Goal: Task Accomplishment & Management: Complete application form

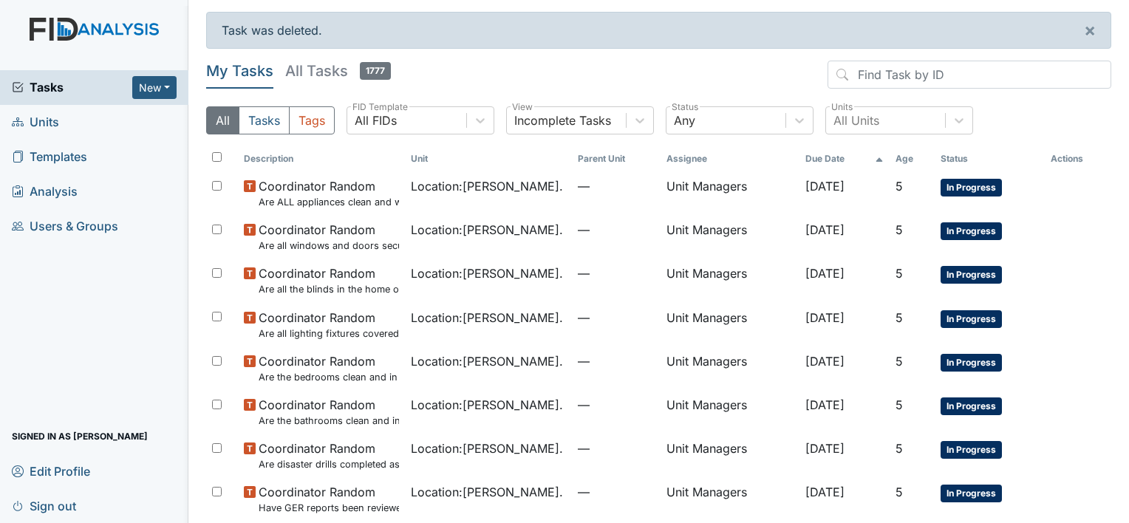
scroll to position [207, 0]
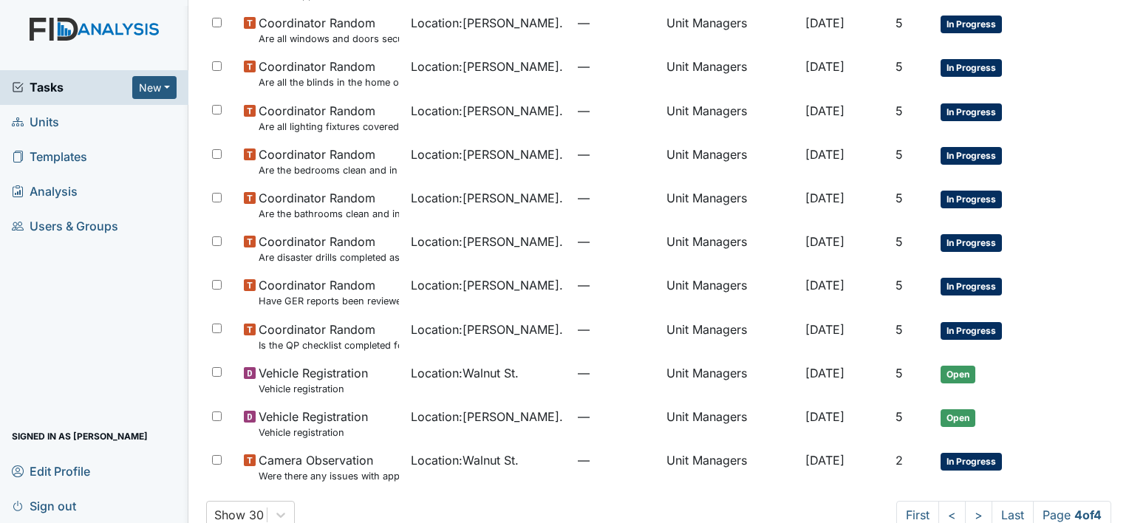
click at [60, 123] on link "Units" at bounding box center [94, 122] width 188 height 35
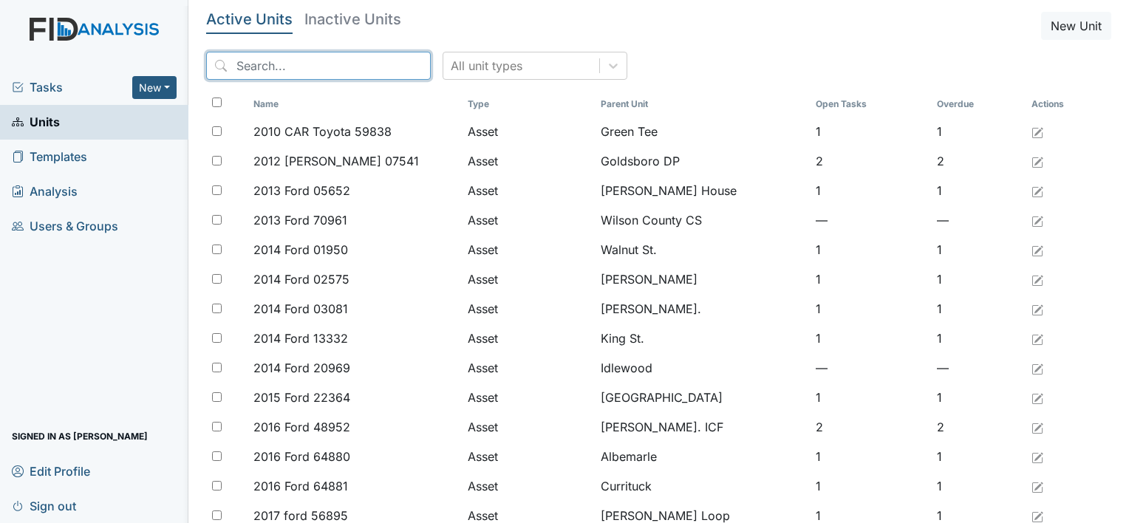
click at [268, 64] on input "search" at bounding box center [318, 66] width 225 height 28
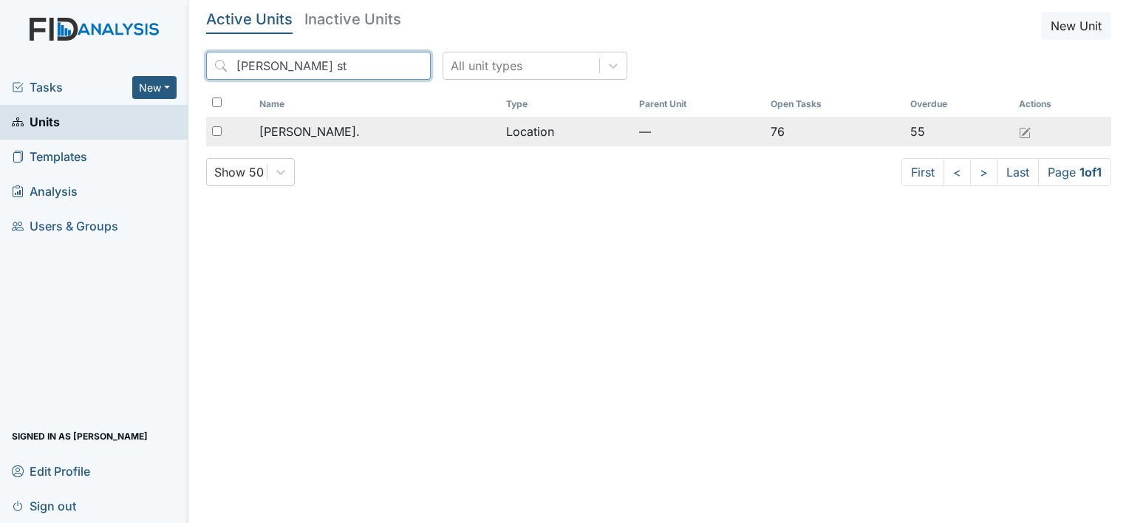
type input "William st"
click at [295, 126] on span "[PERSON_NAME]." at bounding box center [309, 132] width 101 height 18
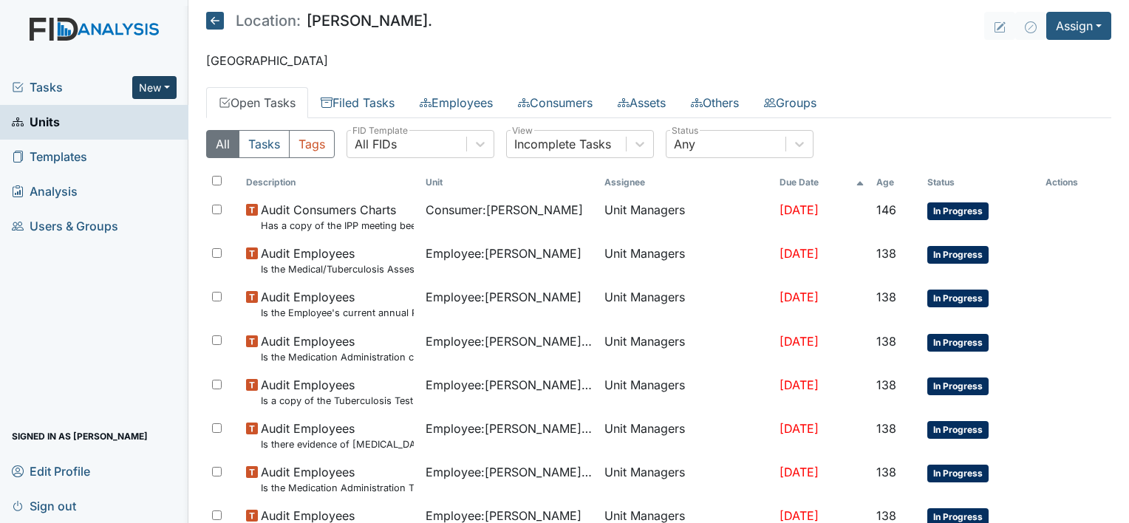
click at [157, 96] on button "New" at bounding box center [154, 87] width 44 height 23
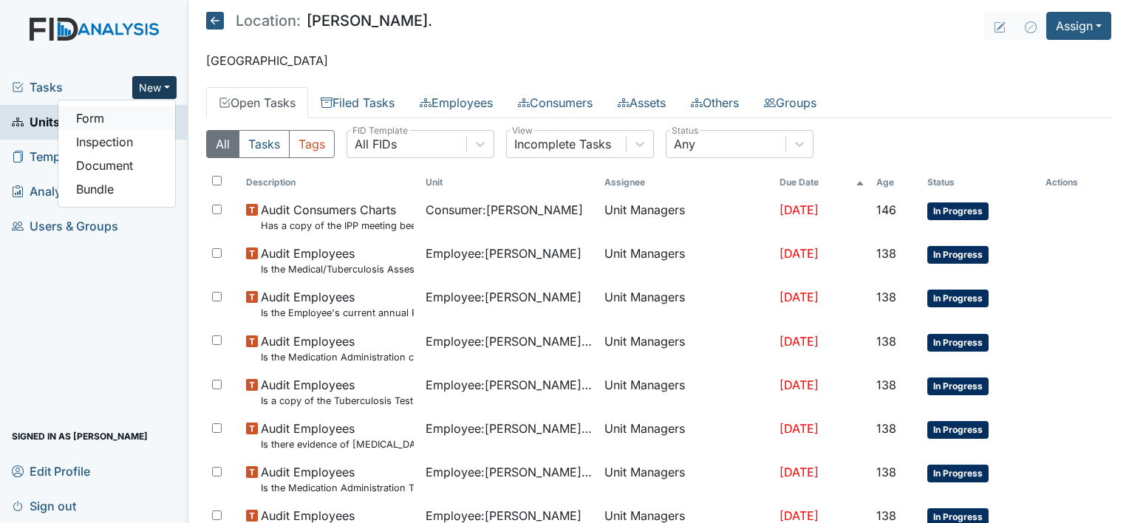
click at [140, 123] on link "Form" at bounding box center [116, 118] width 117 height 24
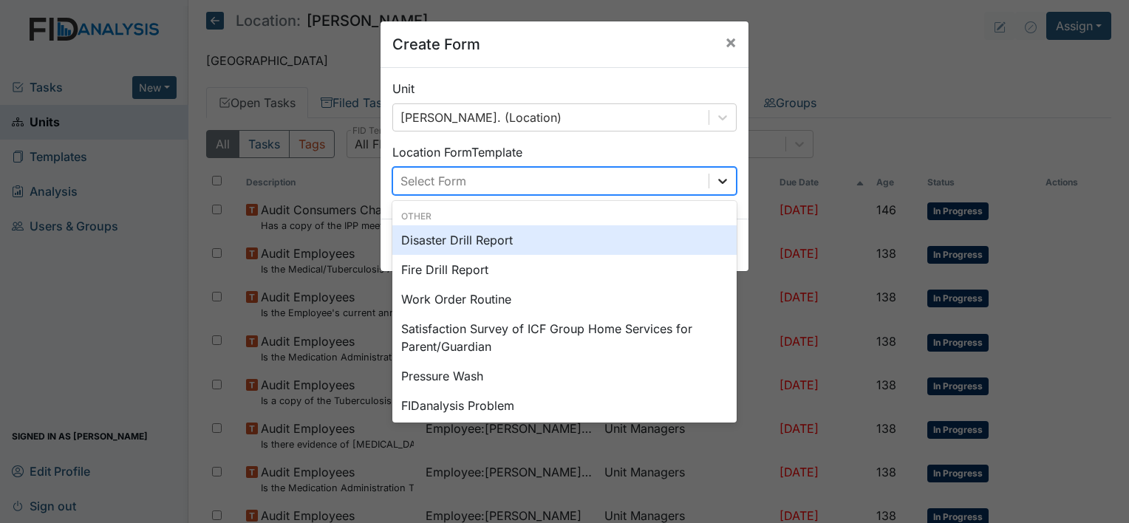
click at [721, 183] on icon at bounding box center [723, 181] width 15 height 15
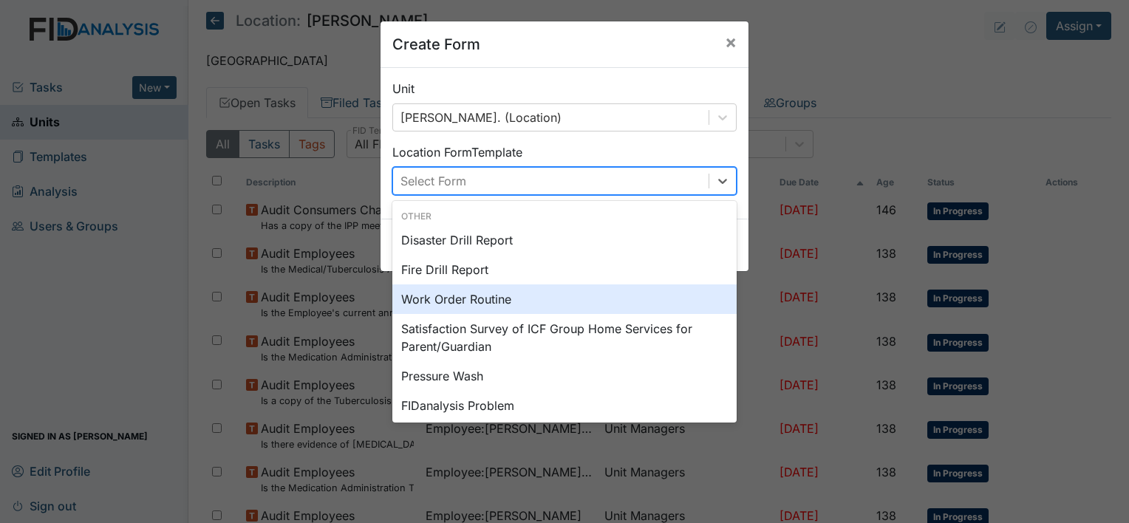
click at [533, 299] on div "Work Order Routine" at bounding box center [564, 300] width 344 height 30
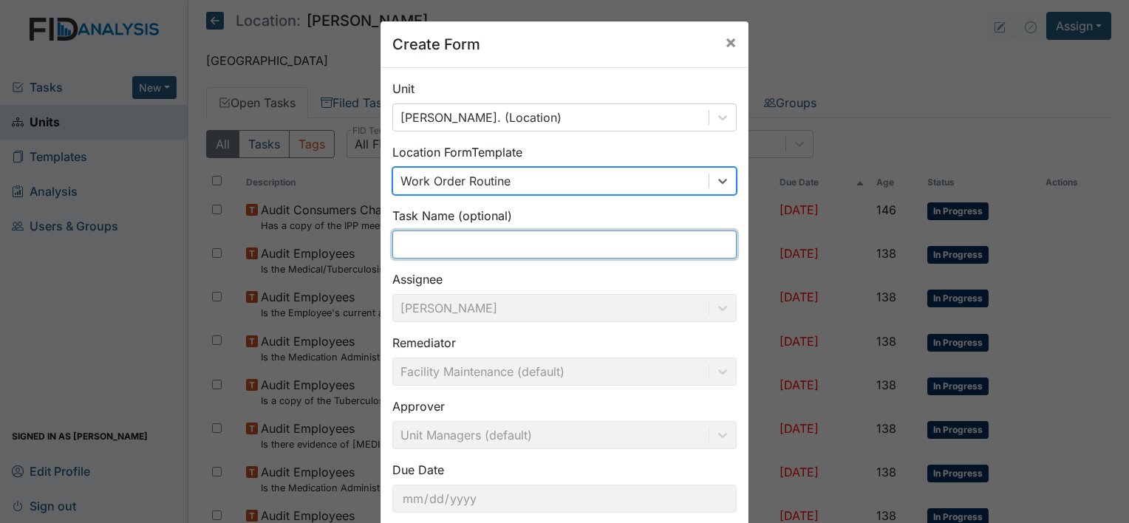
click at [509, 254] on input "text" at bounding box center [564, 245] width 344 height 28
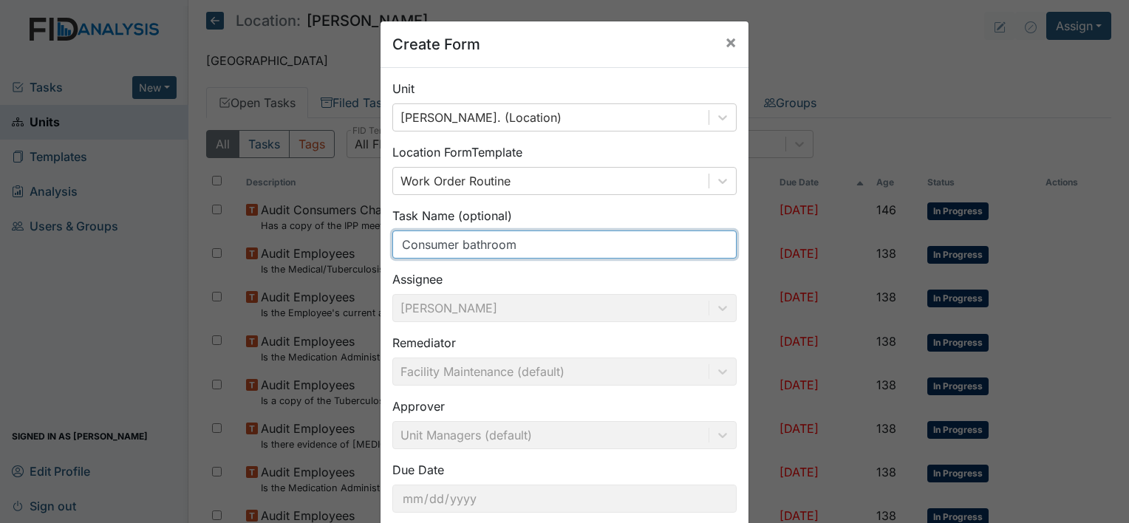
scroll to position [86, 0]
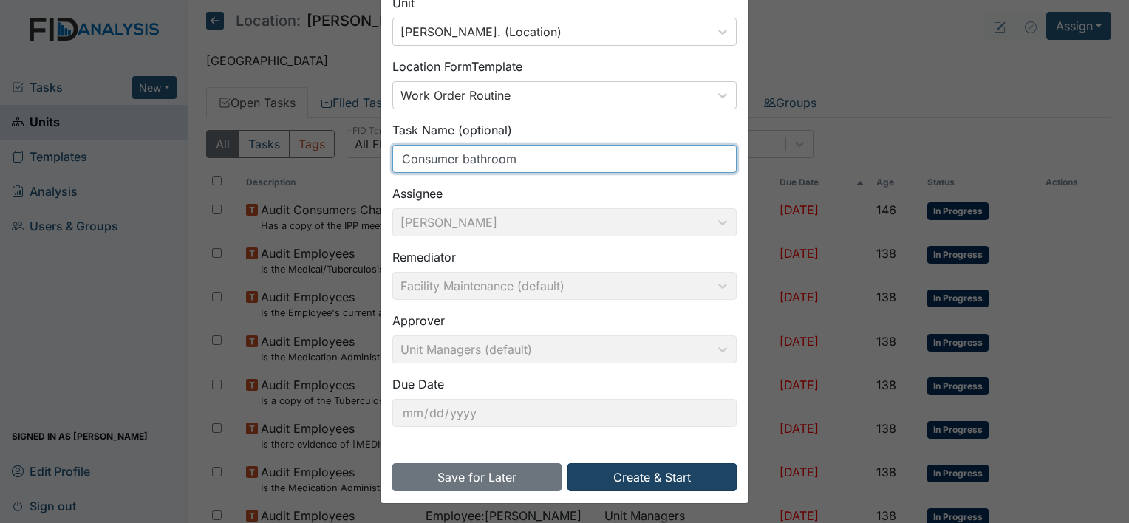
type input "Consumer bathroom"
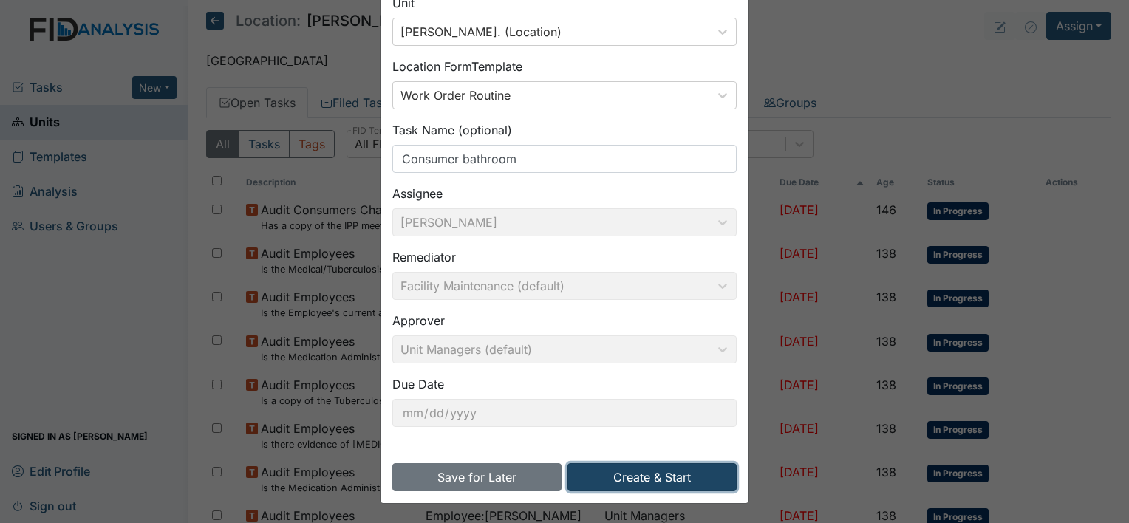
click at [636, 486] on button "Create & Start" at bounding box center [652, 477] width 169 height 28
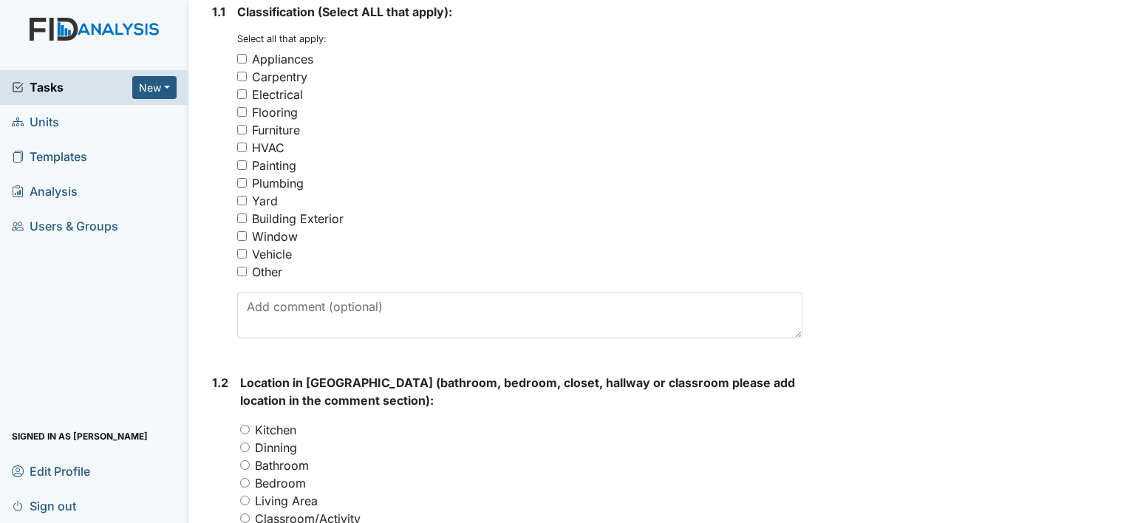
scroll to position [290, 0]
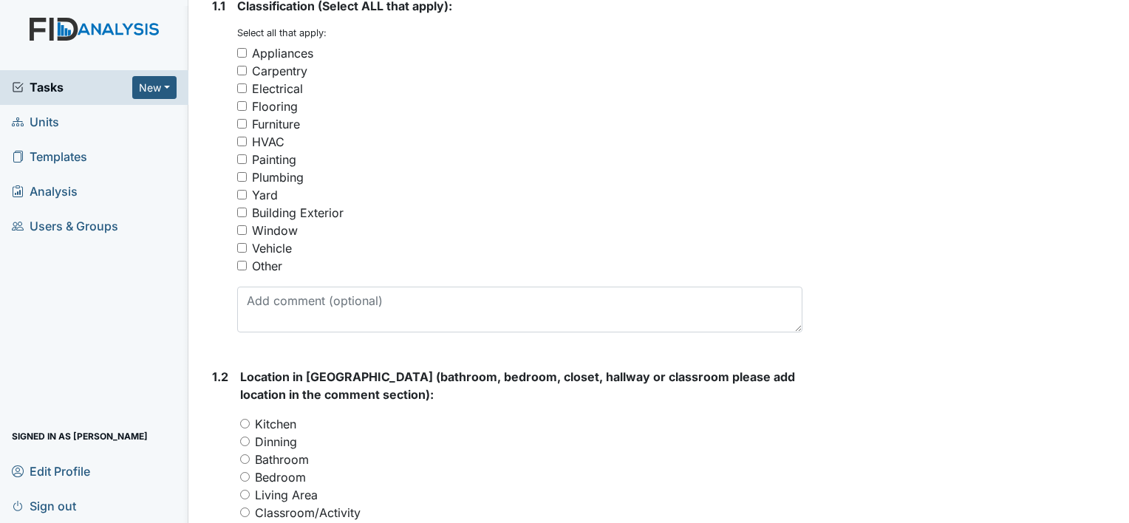
click at [238, 266] on input "Other" at bounding box center [242, 266] width 10 height 10
checkbox input "true"
click at [245, 461] on input "Bathroom" at bounding box center [245, 460] width 10 height 10
radio input "true"
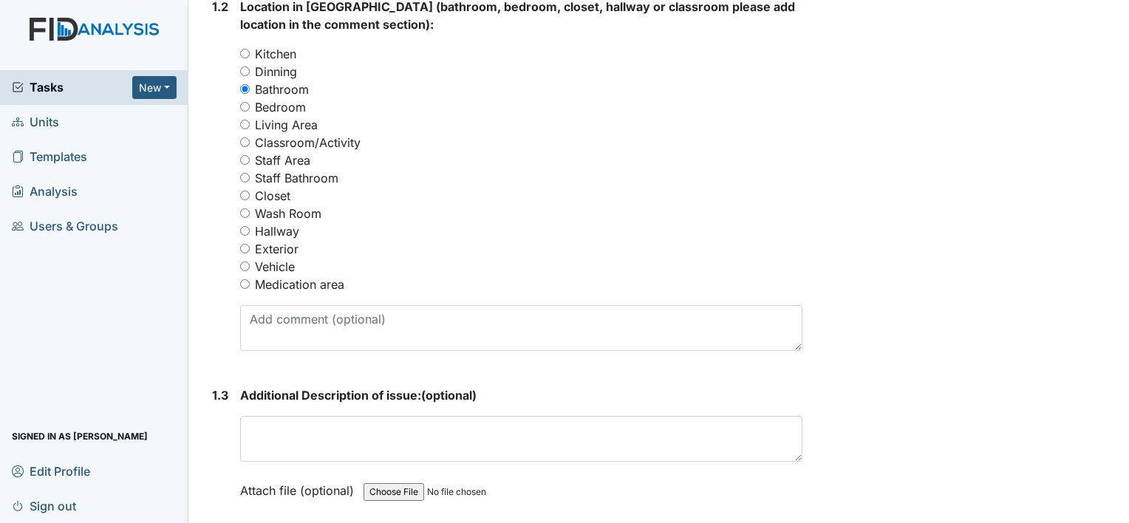
scroll to position [669, 0]
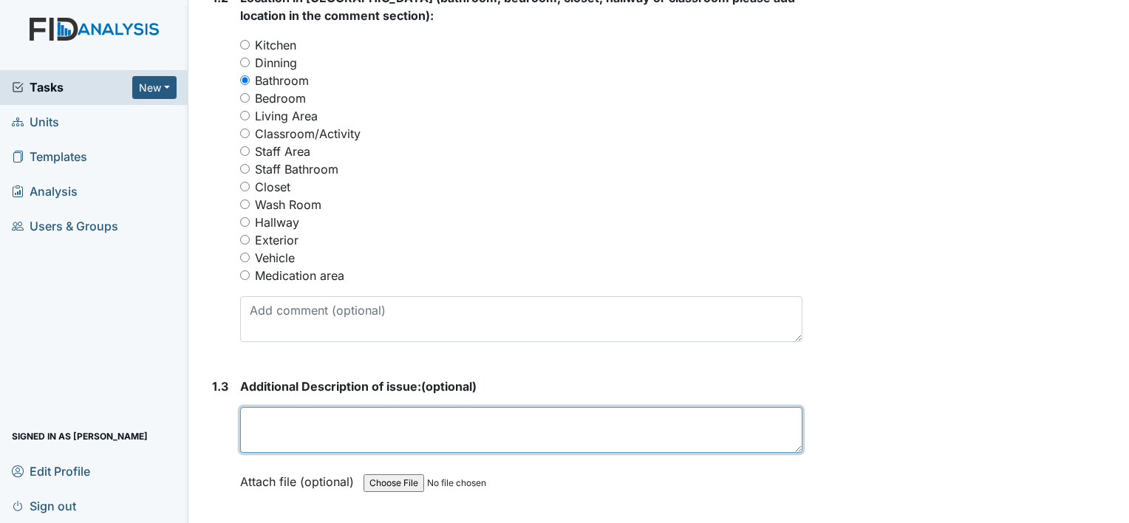
click at [273, 426] on textarea at bounding box center [521, 430] width 562 height 46
click at [307, 419] on textarea "Consumer bathroom backed up" at bounding box center [521, 430] width 562 height 46
type textarea "Consumers bathroom backed up"
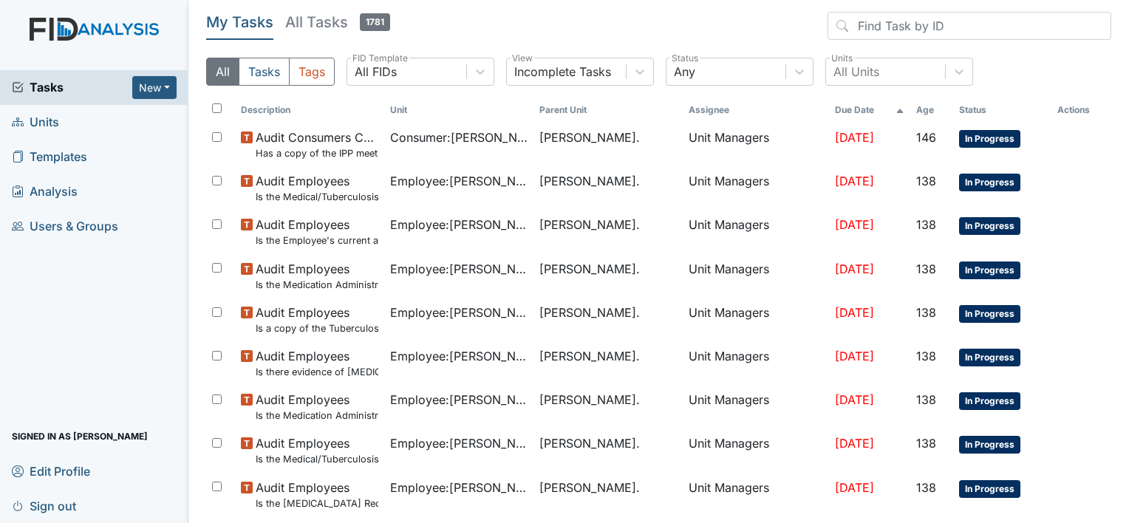
click at [33, 131] on span "Units" at bounding box center [35, 122] width 47 height 23
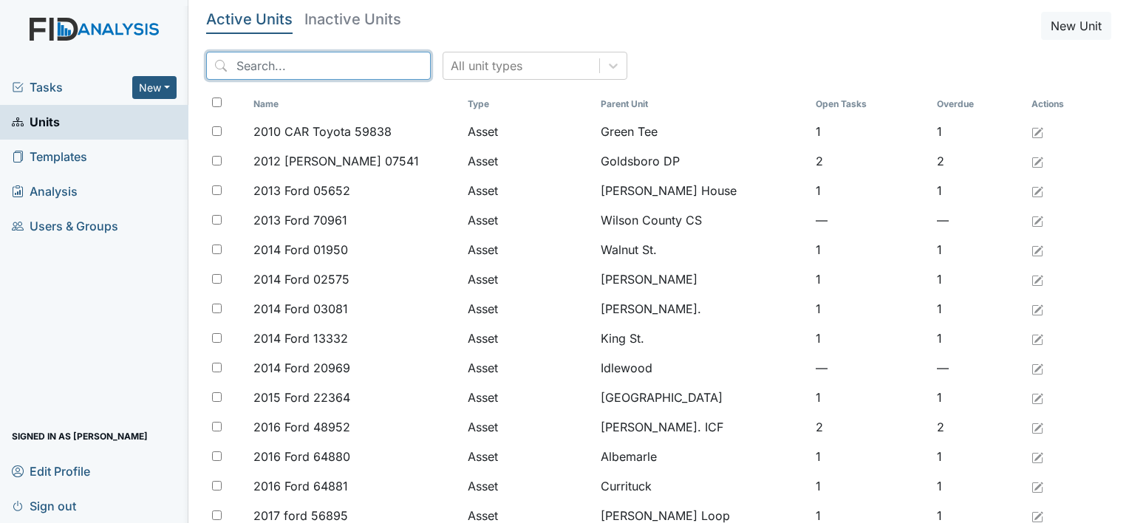
click at [231, 71] on input "search" at bounding box center [318, 66] width 225 height 28
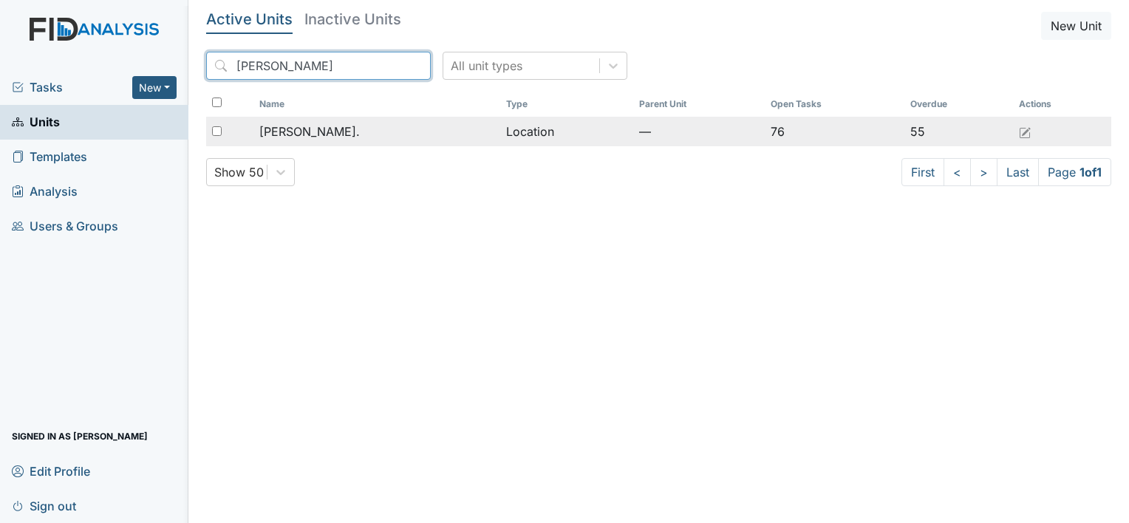
type input "William St"
click at [272, 140] on td "[PERSON_NAME]." at bounding box center [377, 132] width 247 height 30
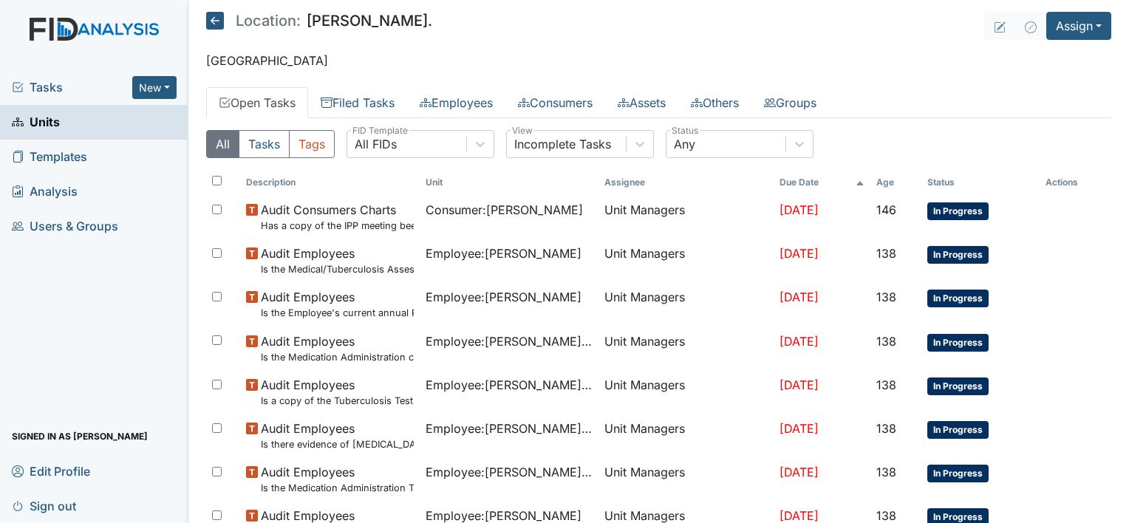
click at [112, 124] on link "Units" at bounding box center [94, 122] width 188 height 35
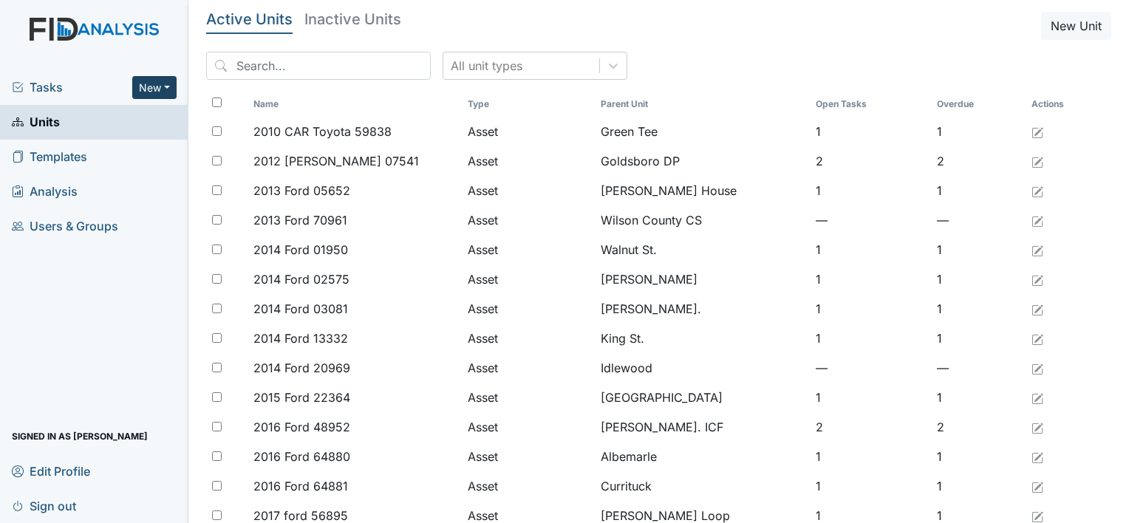
click at [166, 90] on button "New" at bounding box center [154, 87] width 44 height 23
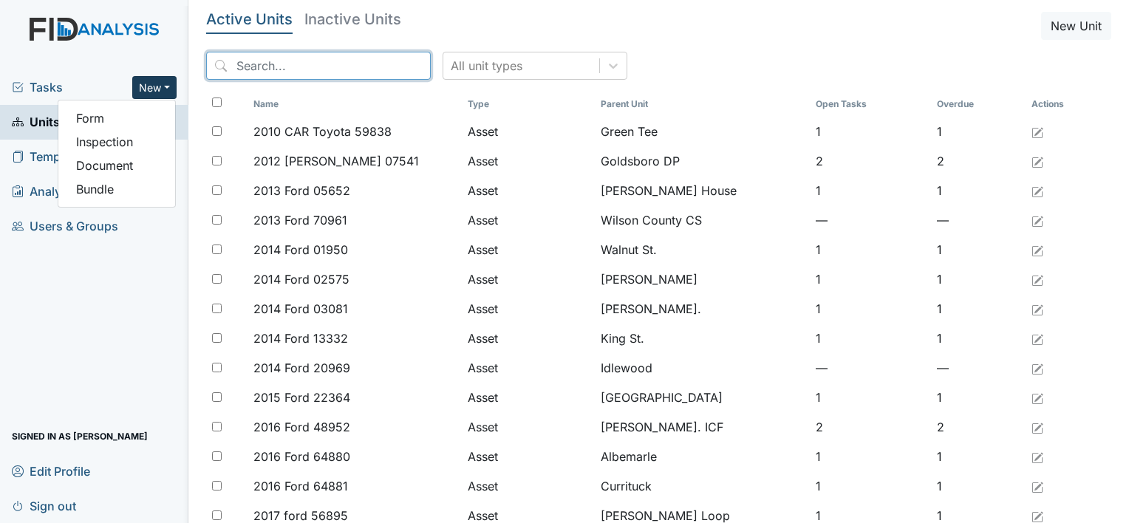
click at [246, 68] on input "search" at bounding box center [318, 66] width 225 height 28
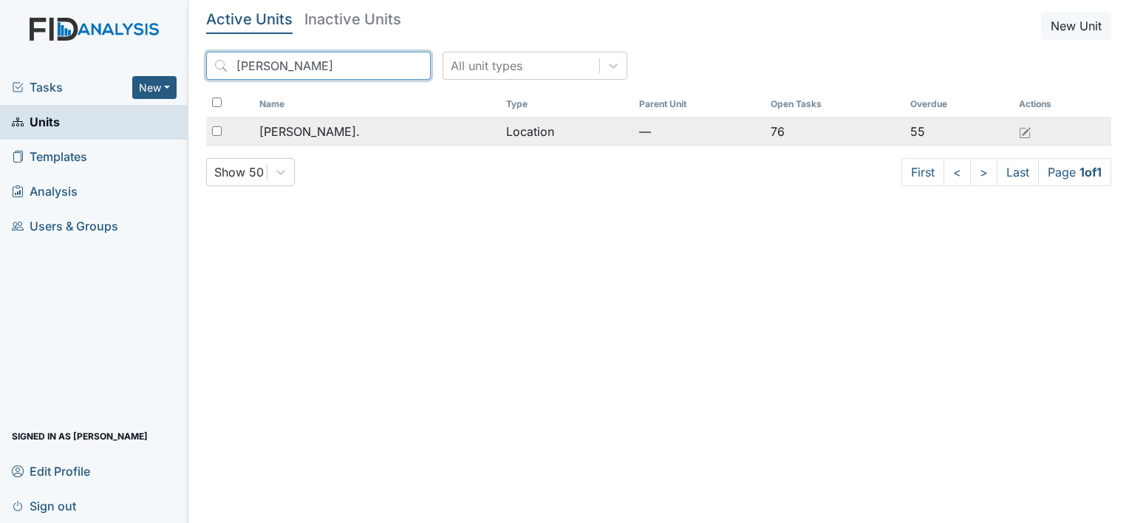
type input "William St"
click at [331, 139] on div "[PERSON_NAME]." at bounding box center [376, 132] width 235 height 18
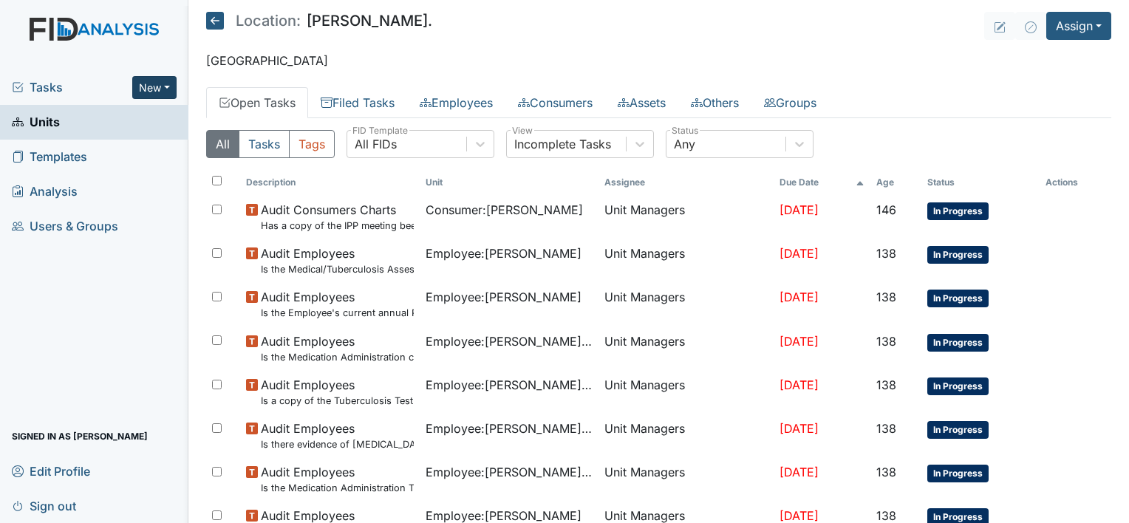
click at [169, 83] on button "New" at bounding box center [154, 87] width 44 height 23
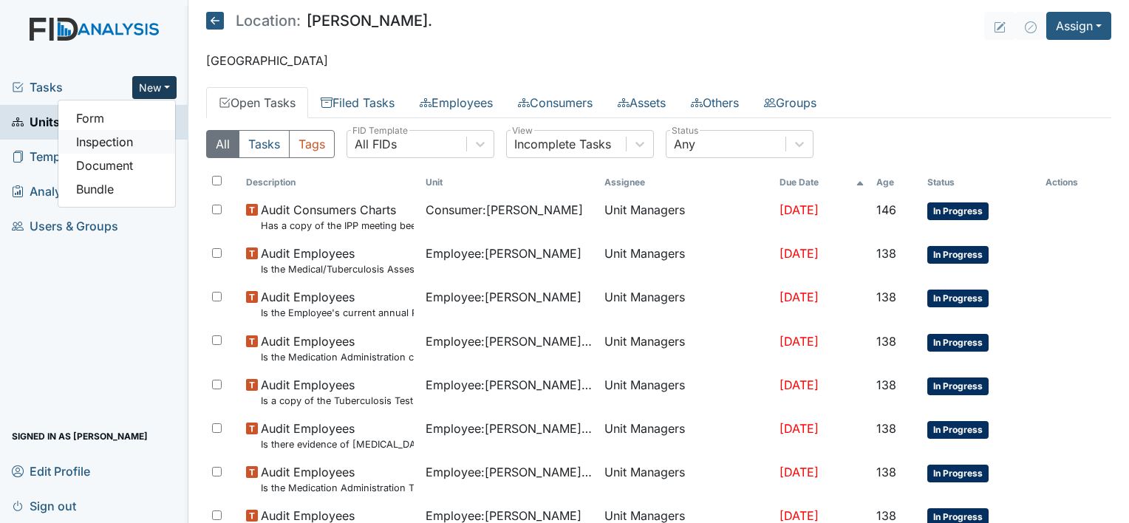
click at [148, 143] on link "Inspection" at bounding box center [116, 142] width 117 height 24
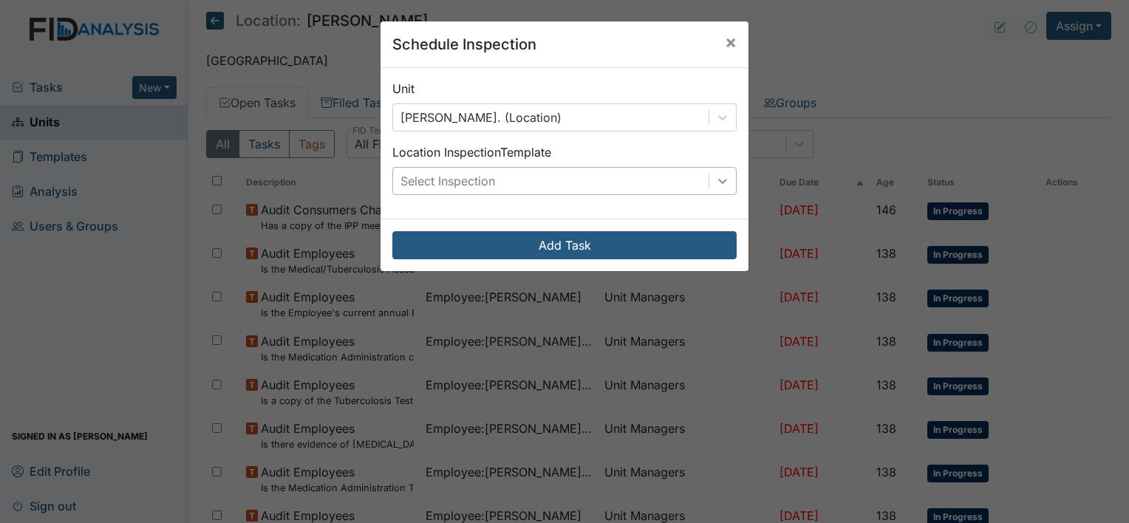
click at [716, 183] on icon at bounding box center [723, 181] width 15 height 15
click at [725, 41] on span "×" at bounding box center [731, 41] width 12 height 21
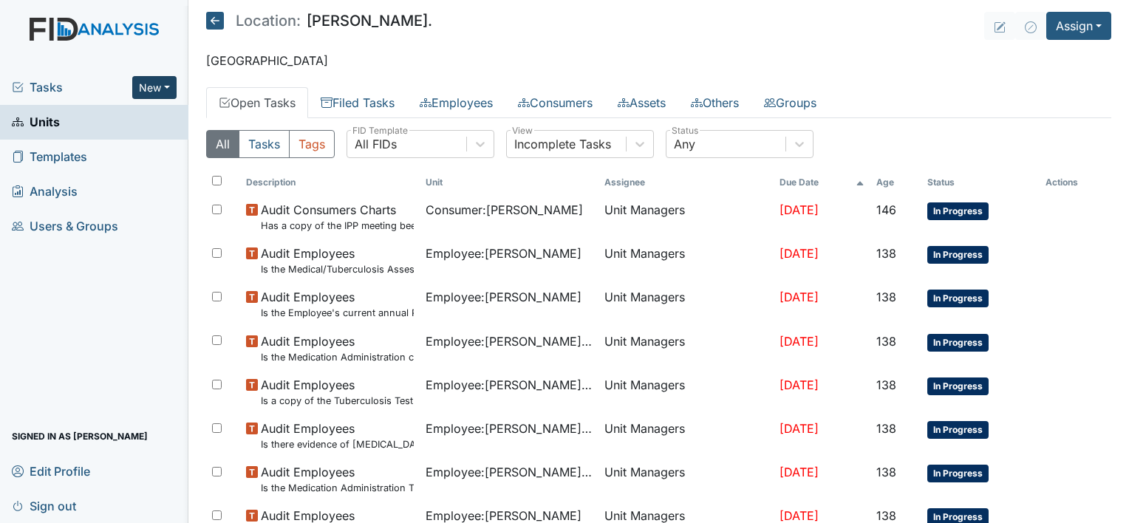
click at [166, 83] on button "New" at bounding box center [154, 87] width 44 height 23
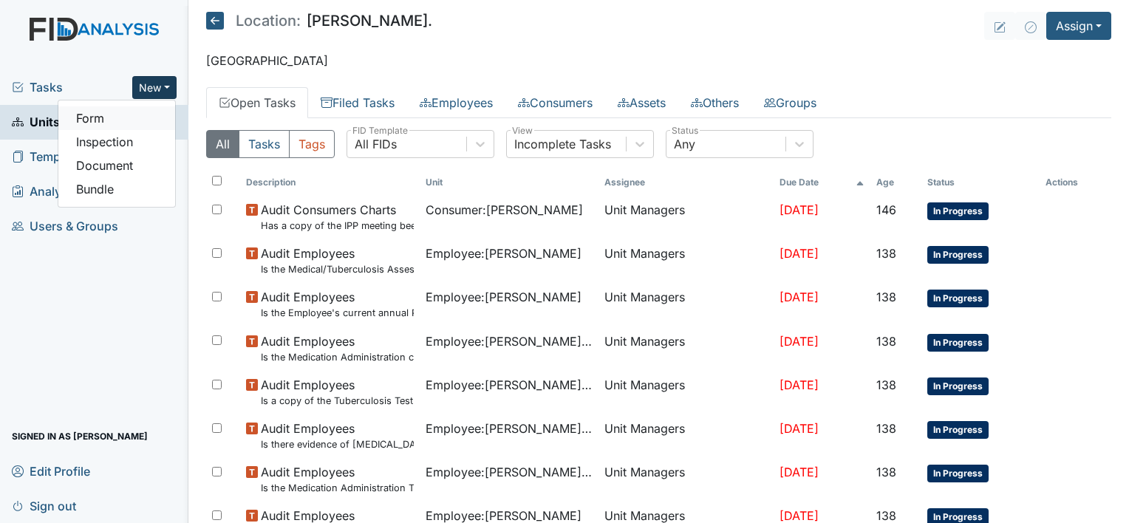
click at [140, 122] on link "Form" at bounding box center [116, 118] width 117 height 24
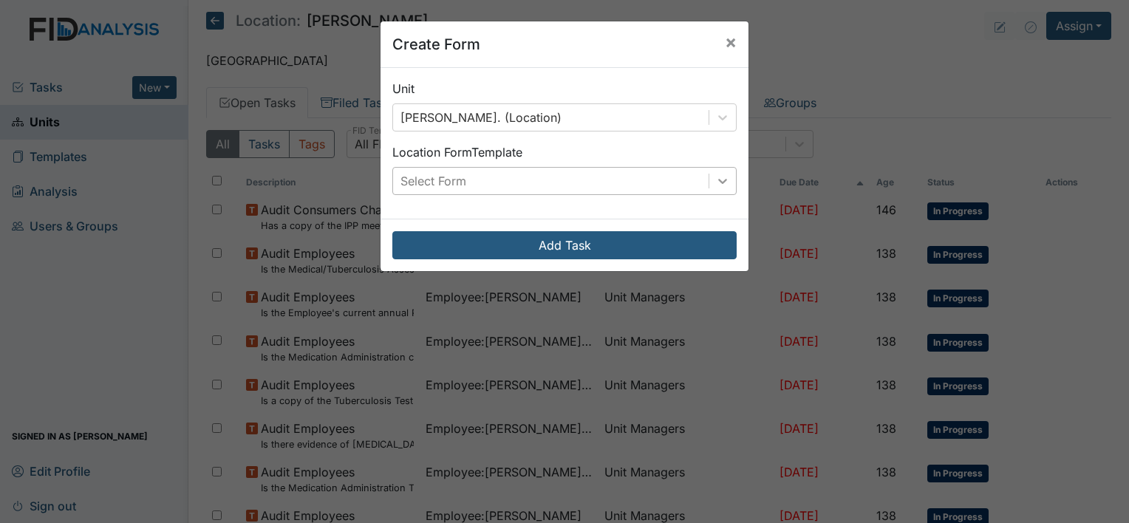
click at [721, 184] on icon at bounding box center [723, 181] width 15 height 15
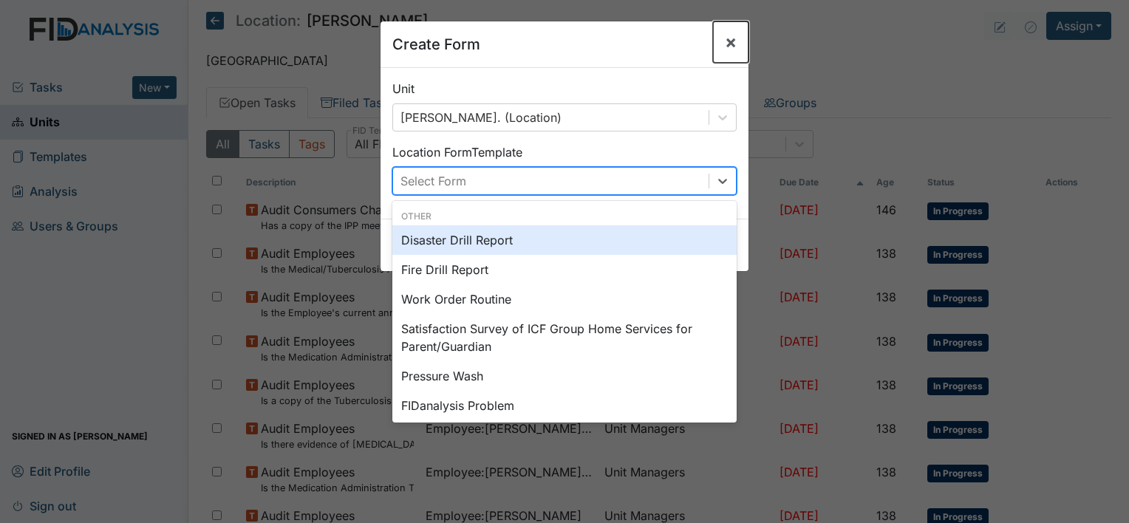
click at [725, 44] on span "×" at bounding box center [731, 41] width 12 height 21
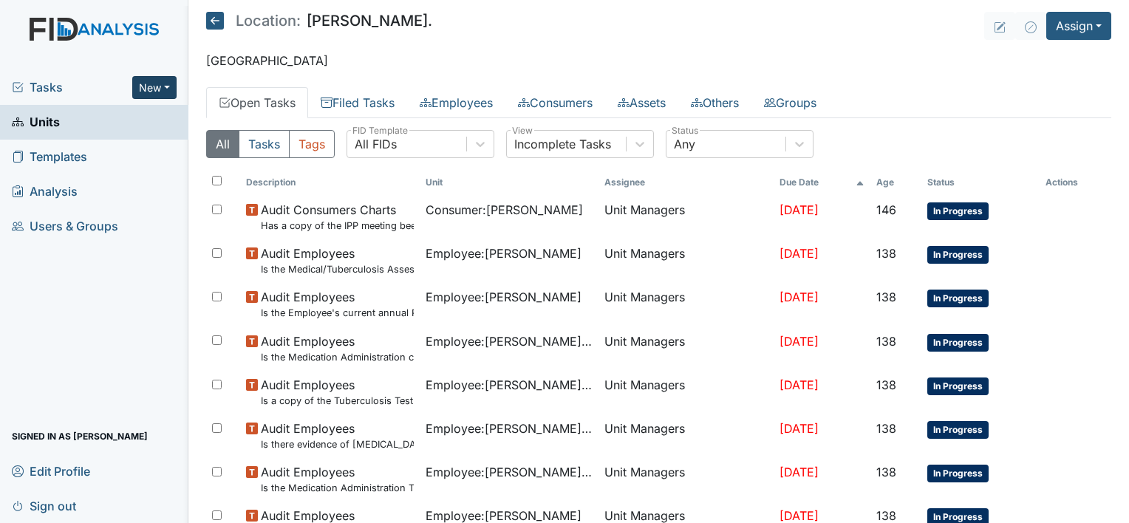
click at [166, 86] on button "New" at bounding box center [154, 87] width 44 height 23
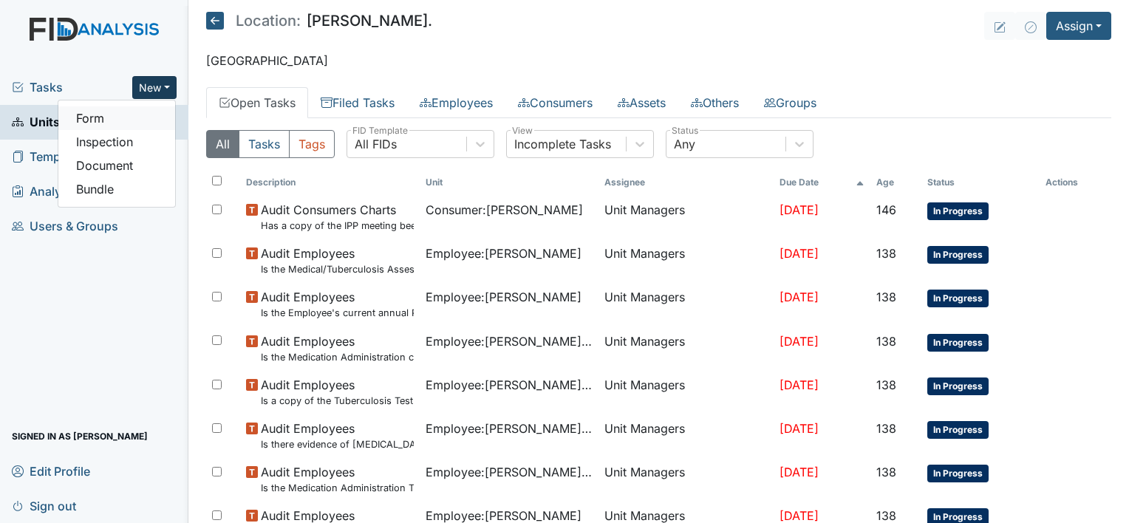
click at [139, 114] on link "Form" at bounding box center [116, 118] width 117 height 24
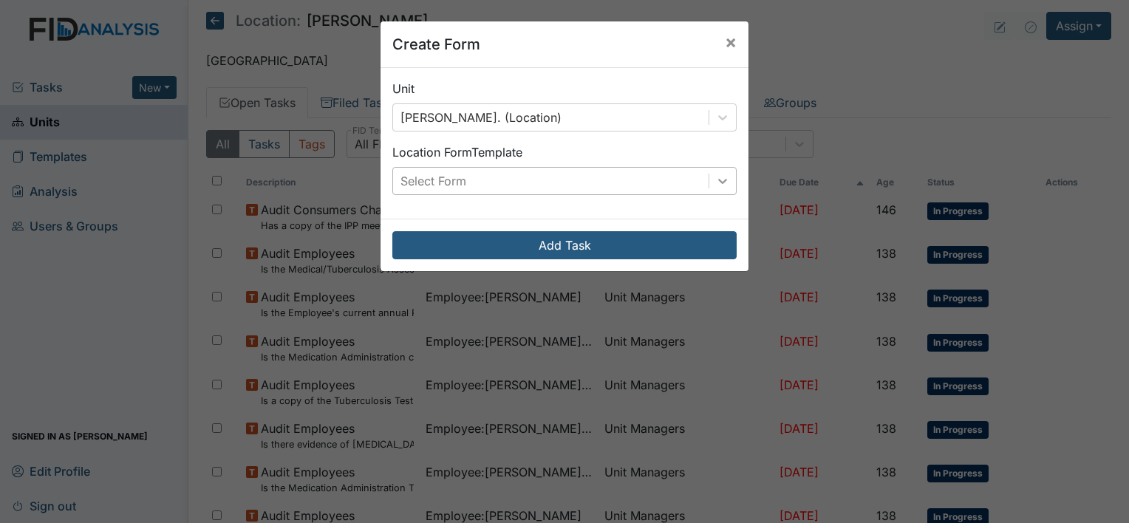
click at [710, 180] on div at bounding box center [723, 181] width 27 height 27
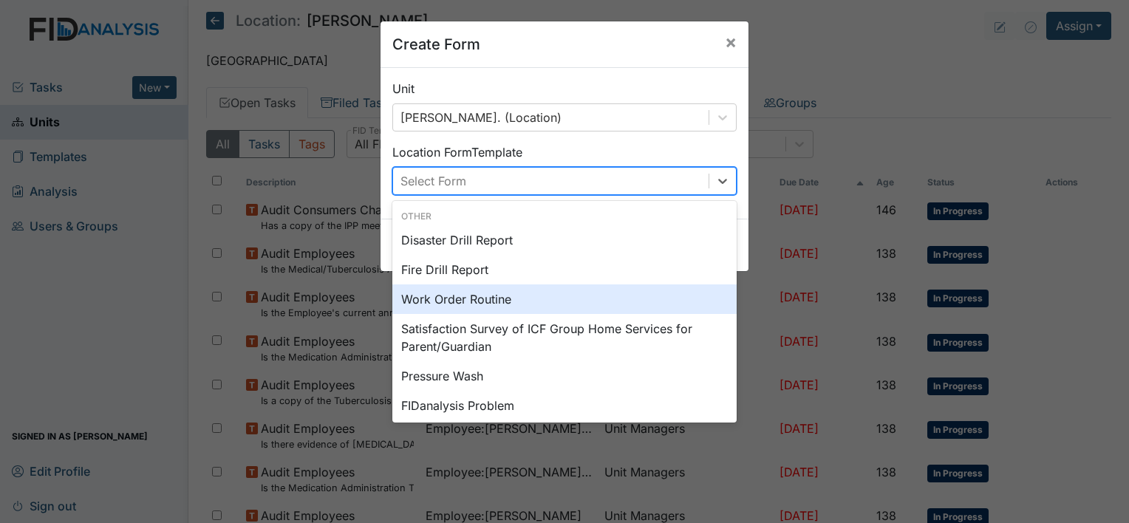
click at [648, 310] on div "Work Order Routine" at bounding box center [564, 300] width 344 height 30
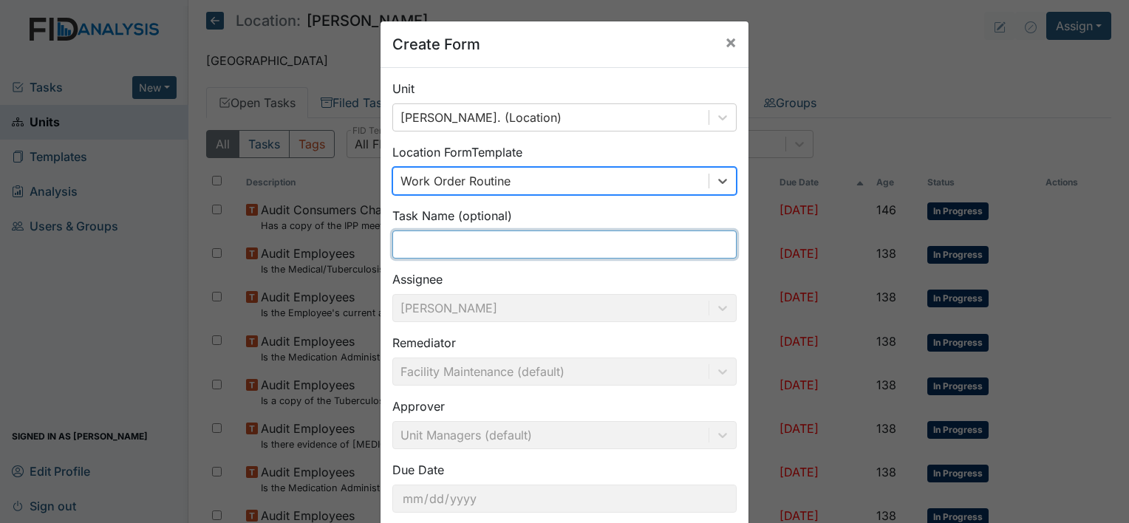
click at [587, 242] on input "text" at bounding box center [564, 245] width 344 height 28
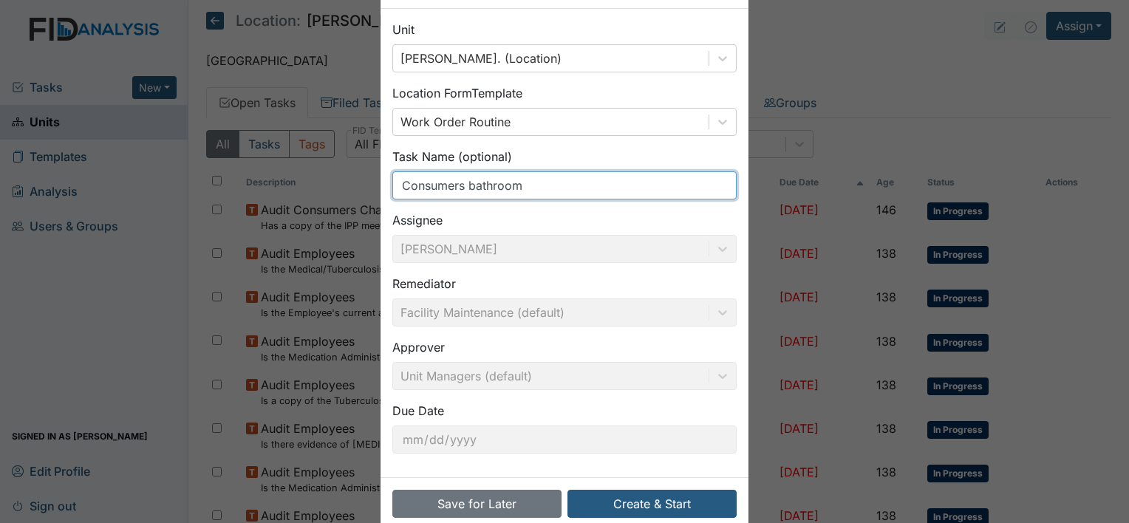
scroll to position [86, 0]
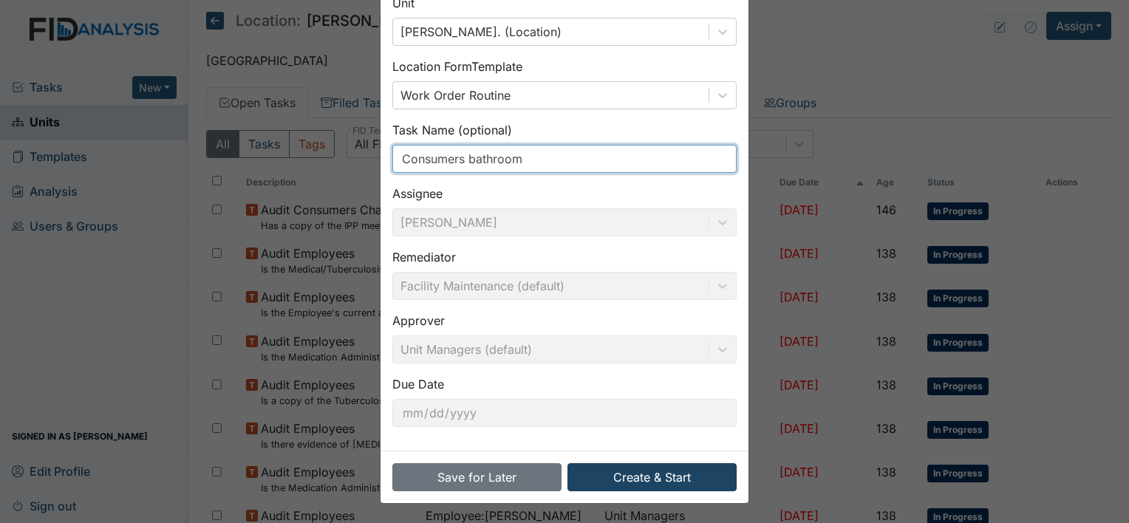
type input "Consumers bathroom"
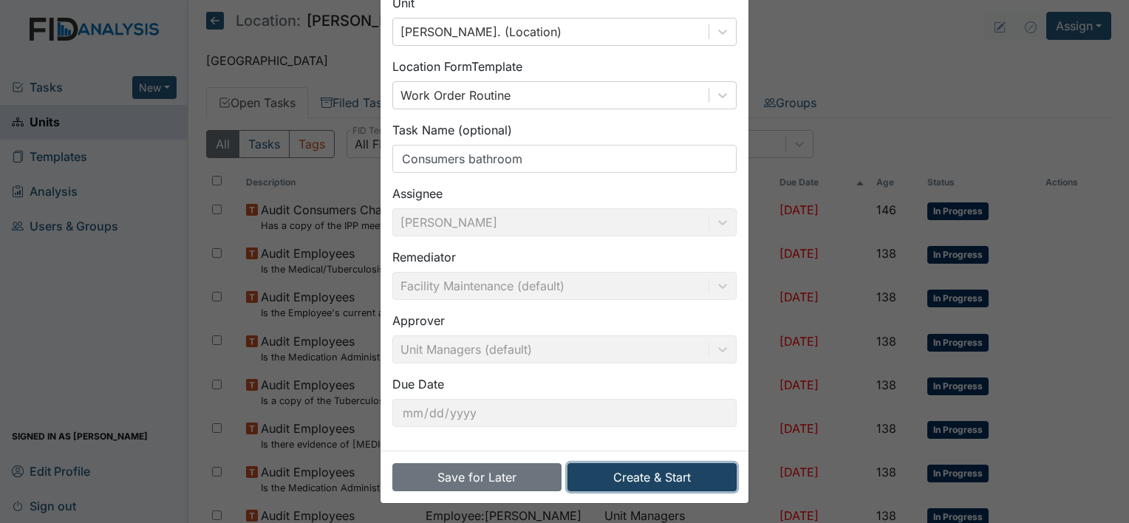
click at [630, 482] on button "Create & Start" at bounding box center [652, 477] width 169 height 28
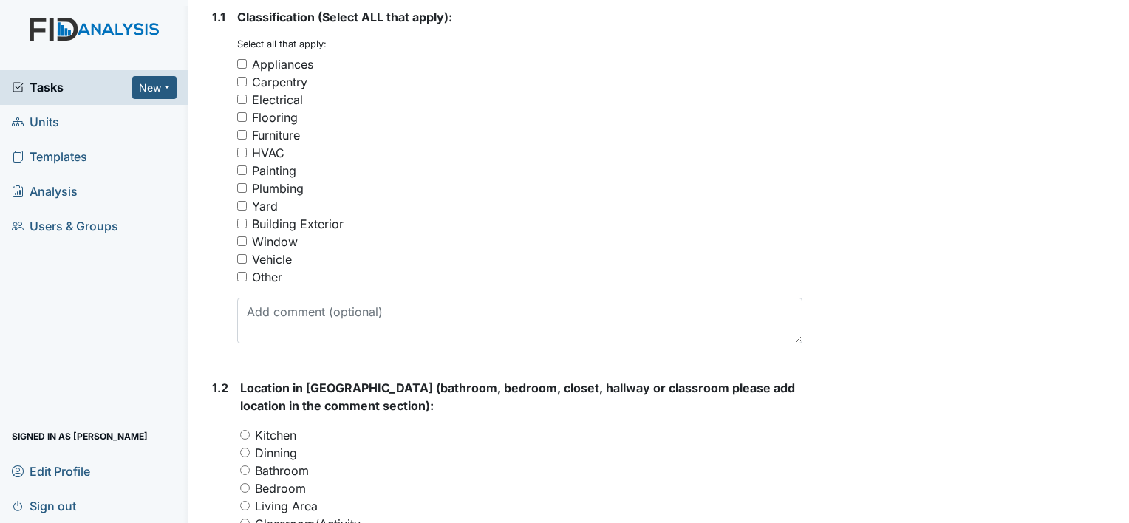
scroll to position [280, 0]
click at [240, 276] on input "Other" at bounding box center [242, 276] width 10 height 10
checkbox input "true"
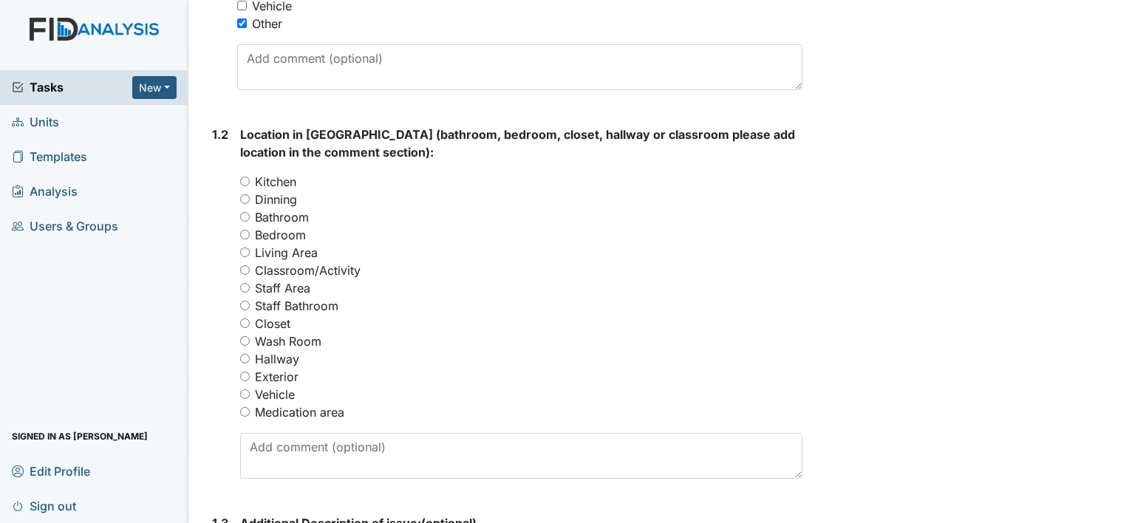
scroll to position [543, 0]
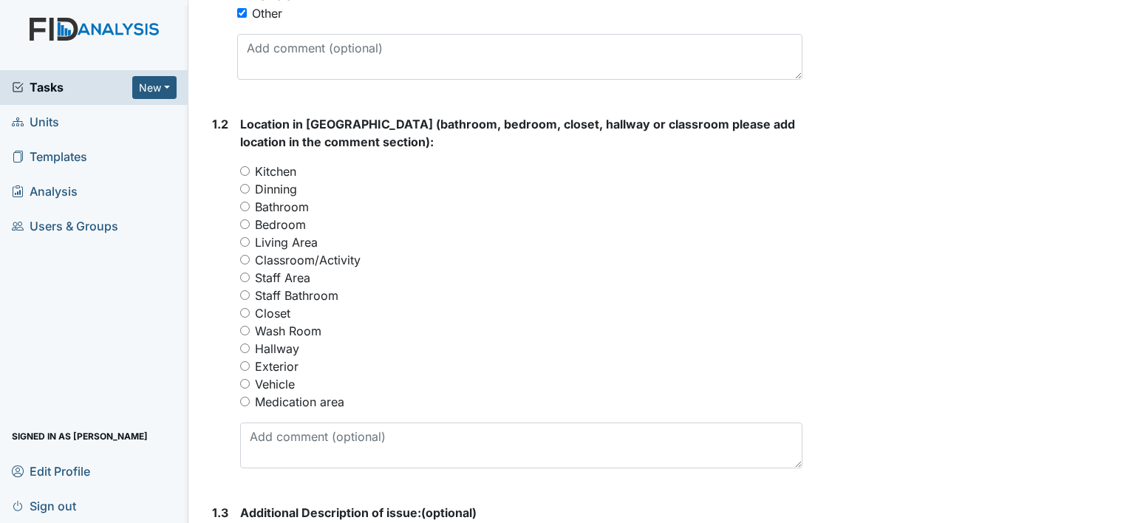
click at [247, 205] on input "Bathroom" at bounding box center [245, 207] width 10 height 10
radio input "true"
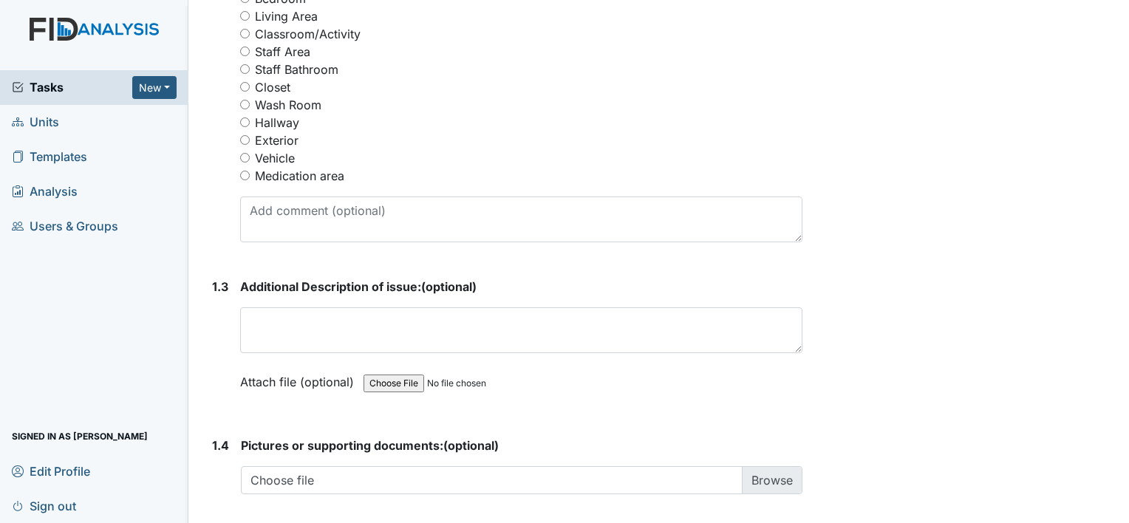
scroll to position [782, 0]
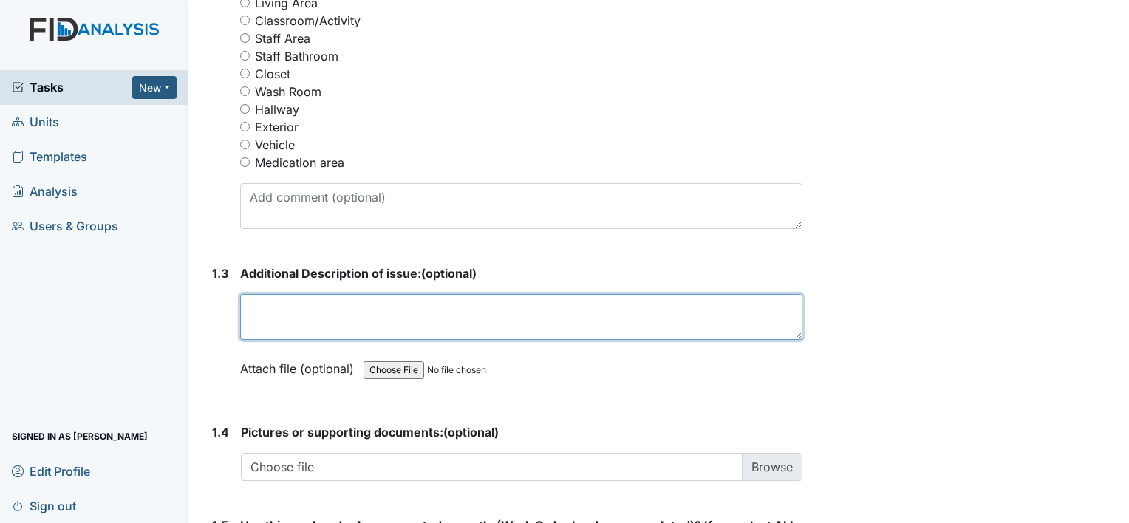
click at [306, 311] on textarea at bounding box center [521, 317] width 562 height 46
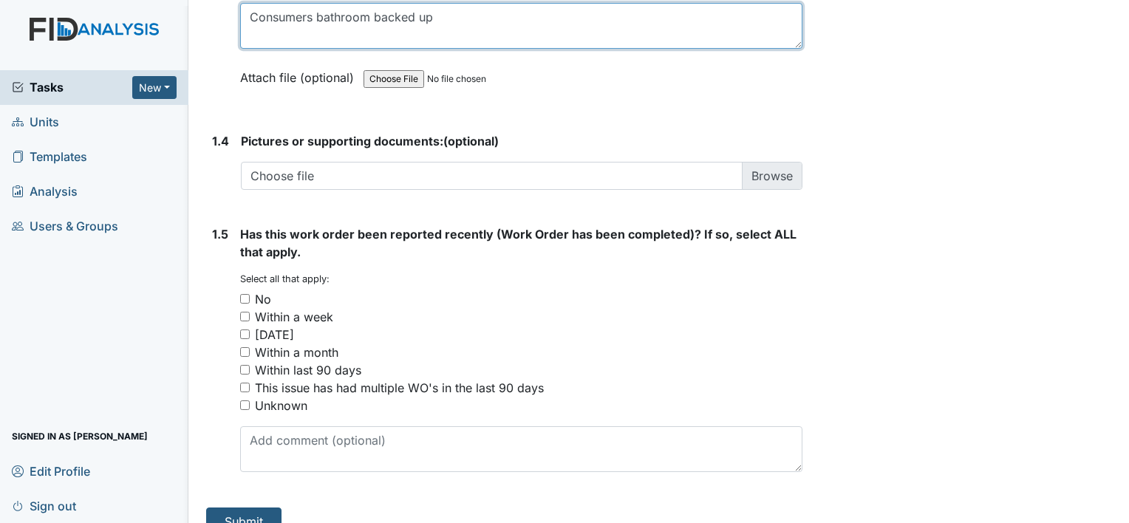
type textarea "Consumers bathroom backed up"
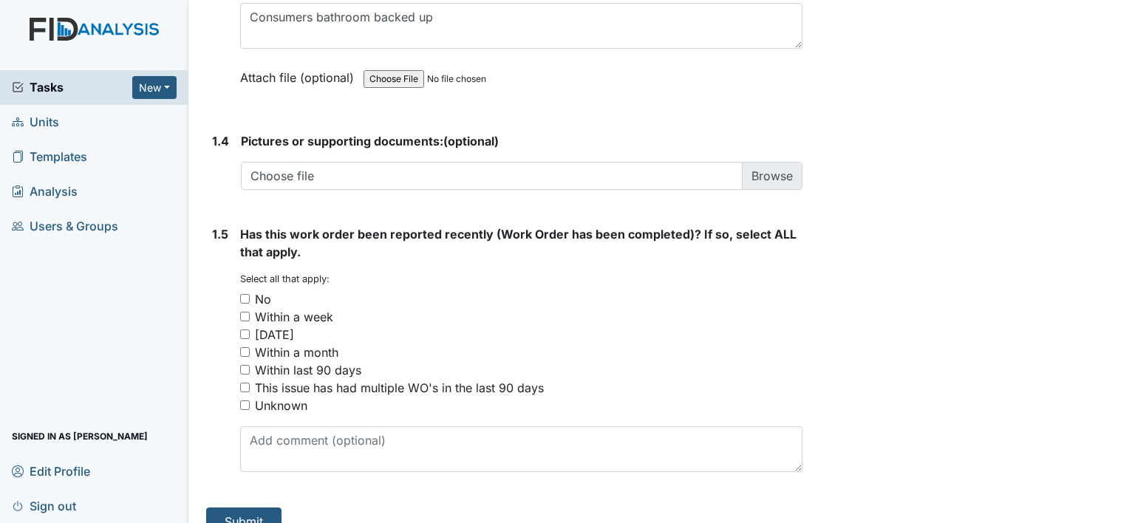
click at [242, 297] on input "No" at bounding box center [245, 299] width 10 height 10
checkbox input "true"
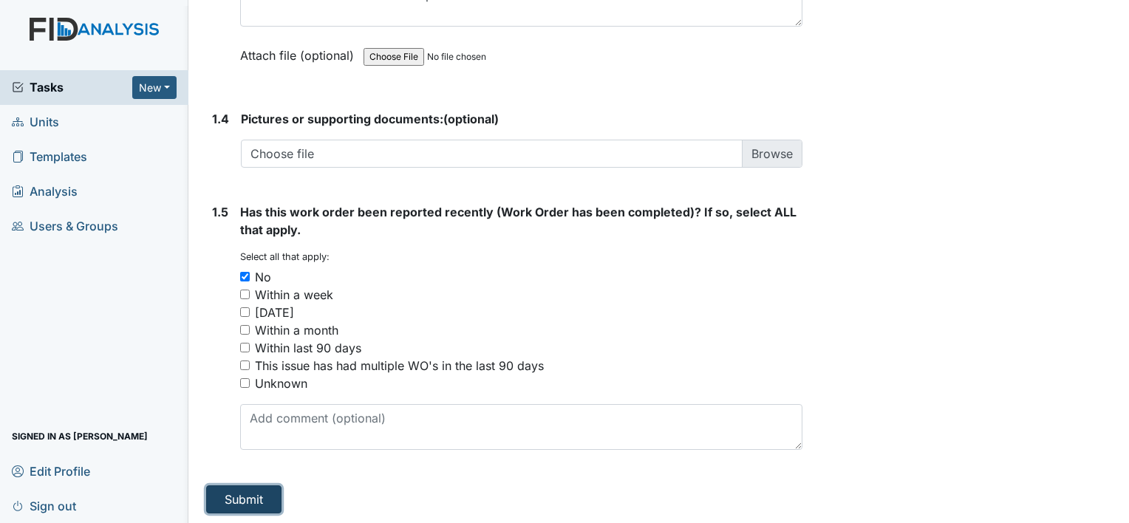
click at [238, 494] on button "Submit" at bounding box center [243, 500] width 75 height 28
